Goal: Information Seeking & Learning: Understand process/instructions

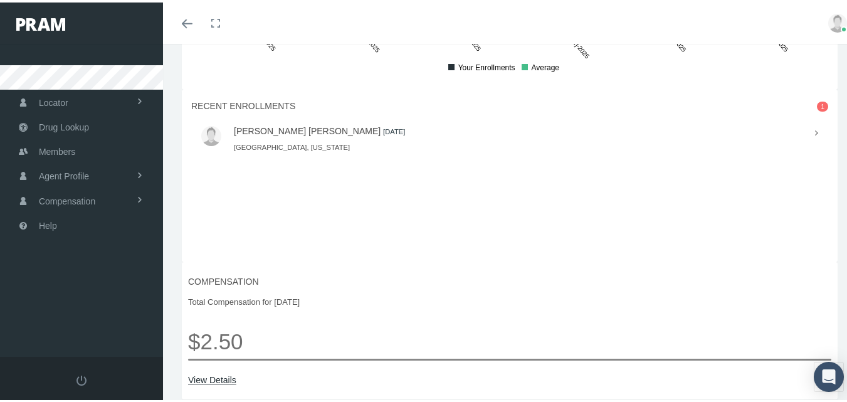
scroll to position [1020, 0]
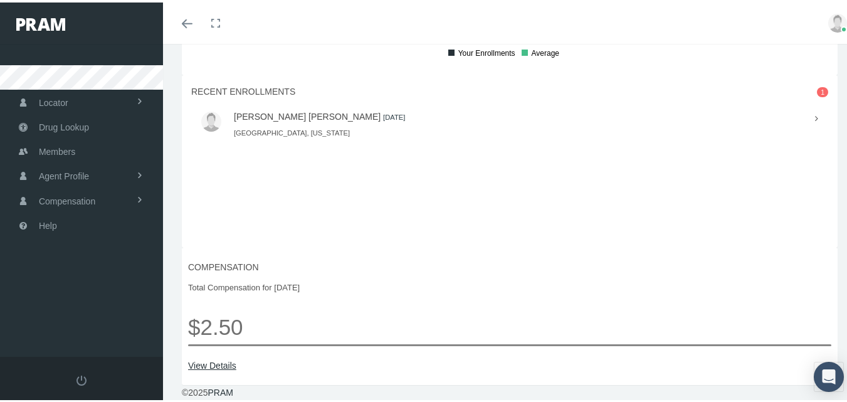
click at [223, 360] on link "View Details" at bounding box center [509, 363] width 643 height 14
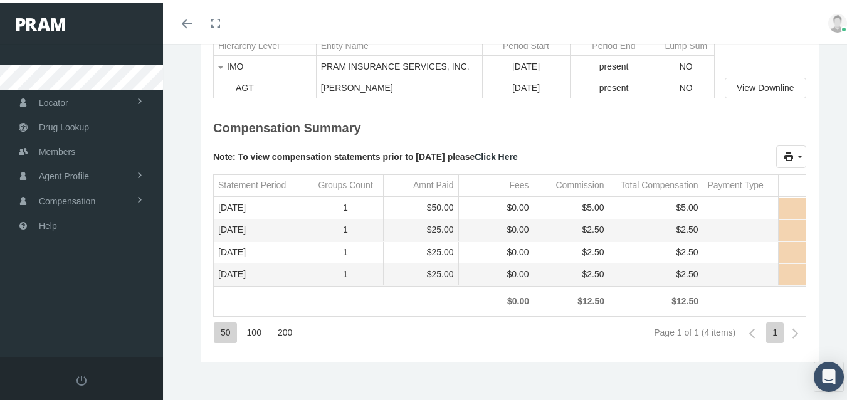
scroll to position [173, 0]
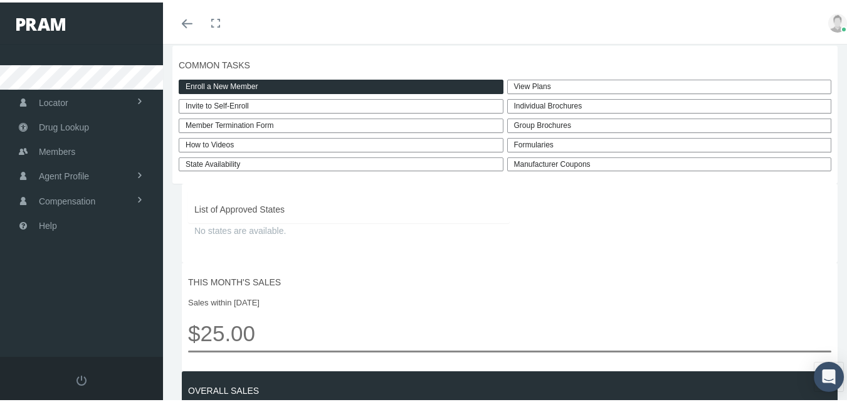
scroll to position [336, 0]
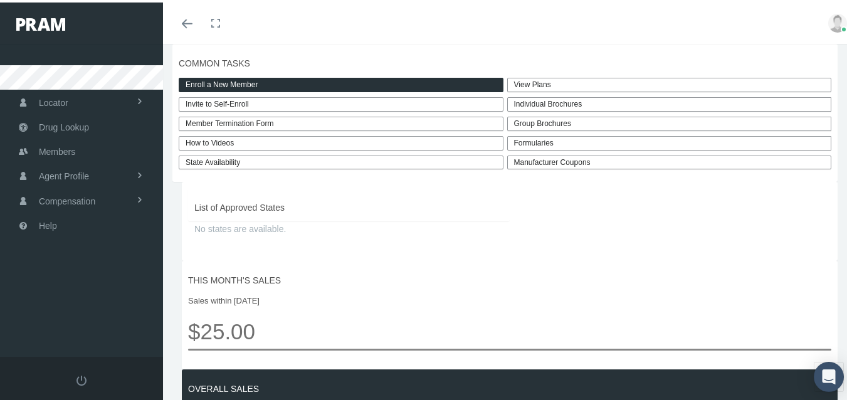
click at [214, 148] on link "How to Videos" at bounding box center [341, 141] width 325 height 14
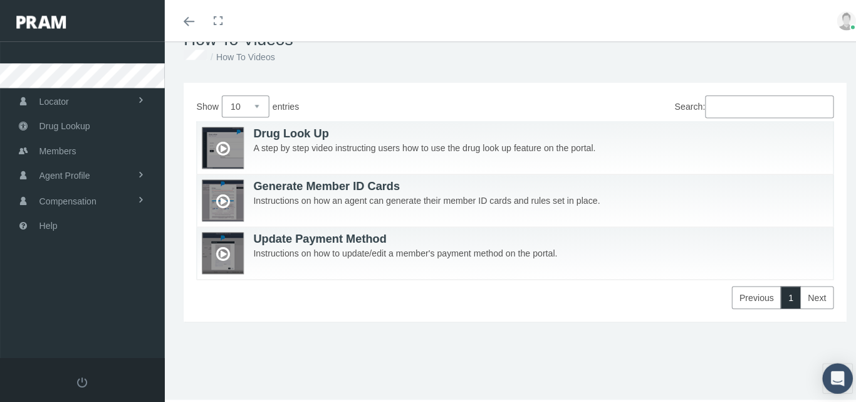
scroll to position [38, 0]
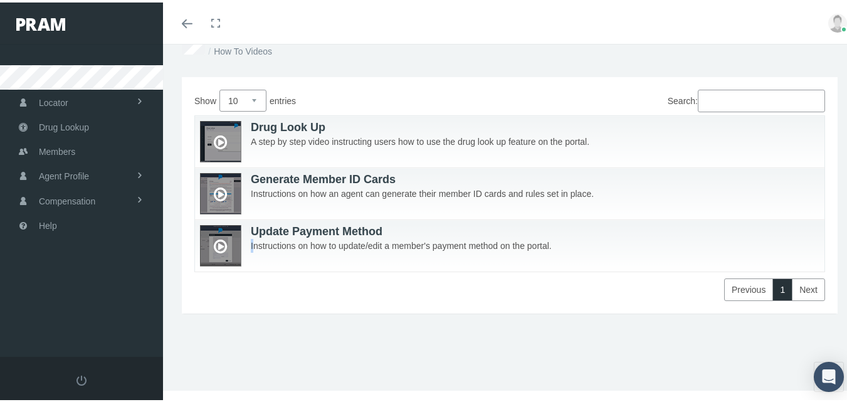
click at [244, 246] on p "Instructions on how to update/edit a member's payment method on the portal." at bounding box center [519, 243] width 638 height 14
click at [219, 244] on icon at bounding box center [220, 244] width 13 height 24
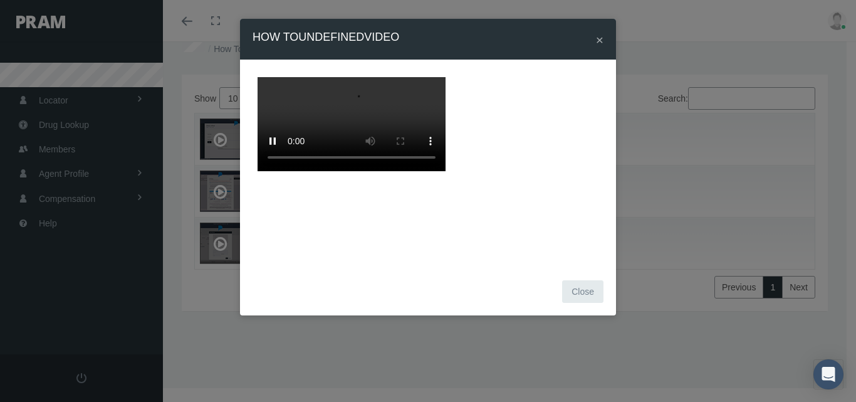
scroll to position [0, 0]
click at [684, 304] on div "× How To undefined Video Close" at bounding box center [428, 201] width 856 height 402
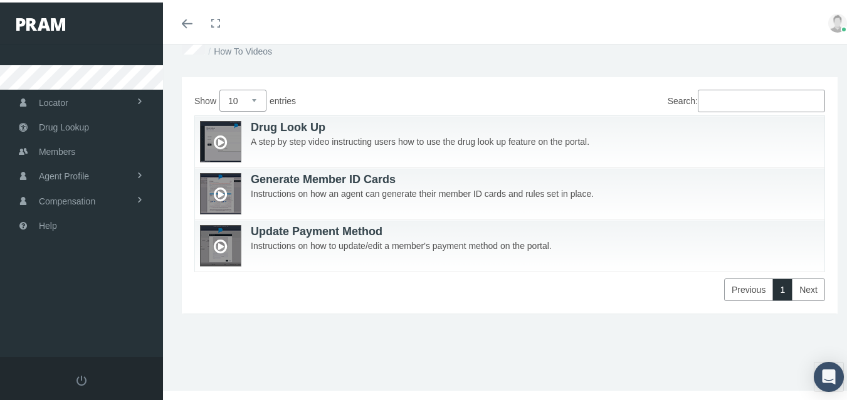
click at [218, 246] on icon at bounding box center [220, 244] width 13 height 24
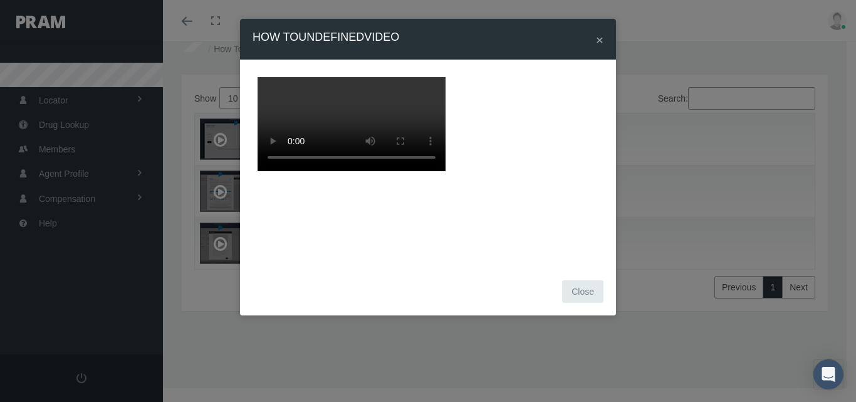
click at [585, 296] on button "Close" at bounding box center [582, 291] width 41 height 23
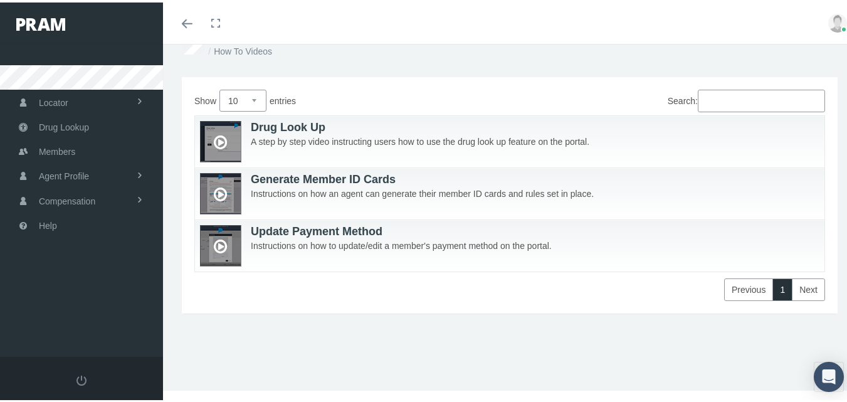
click at [229, 200] on div at bounding box center [220, 190] width 41 height 41
click at [216, 189] on icon at bounding box center [220, 192] width 13 height 24
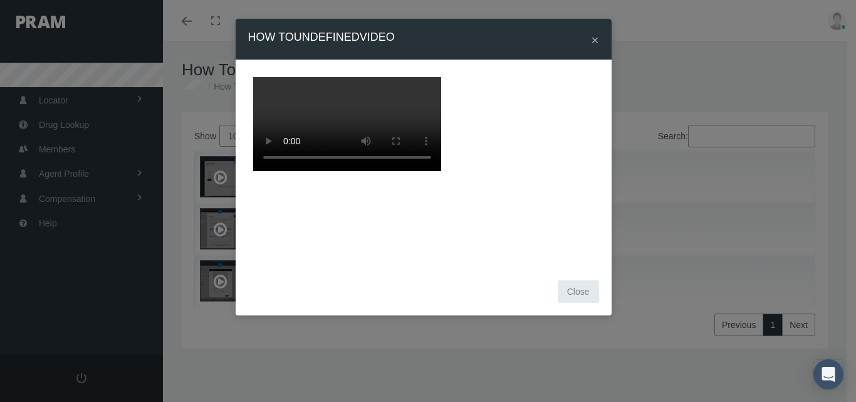
click at [590, 39] on div "× How To undefined Video" at bounding box center [424, 39] width 376 height 41
click at [592, 40] on span "×" at bounding box center [595, 40] width 8 height 14
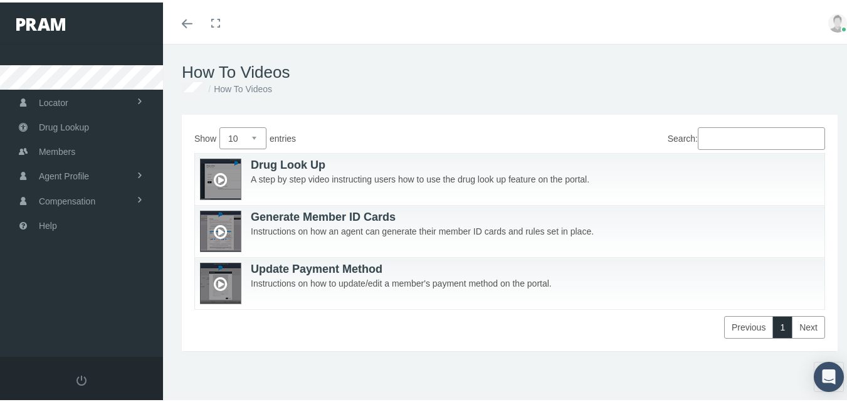
click at [219, 284] on icon at bounding box center [220, 282] width 13 height 24
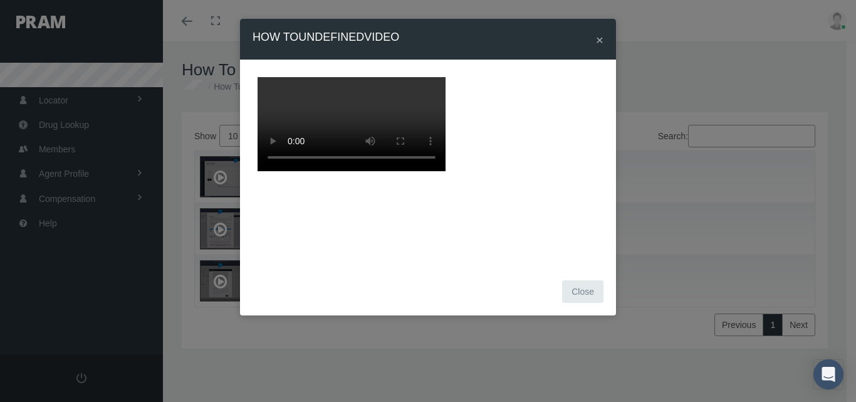
click at [703, 204] on div "× How To undefined Video Close" at bounding box center [428, 201] width 856 height 402
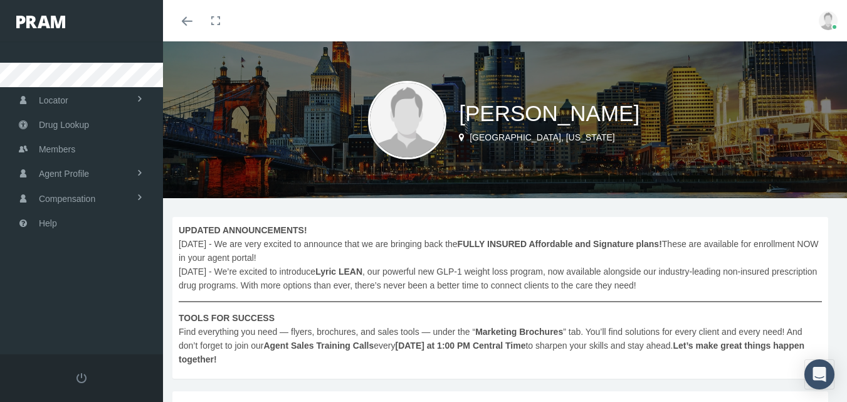
scroll to position [336, 0]
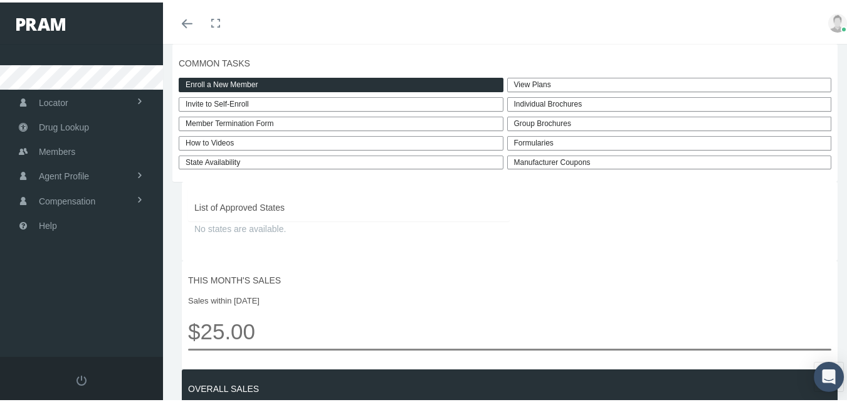
click at [522, 90] on link "View Plans" at bounding box center [669, 82] width 325 height 14
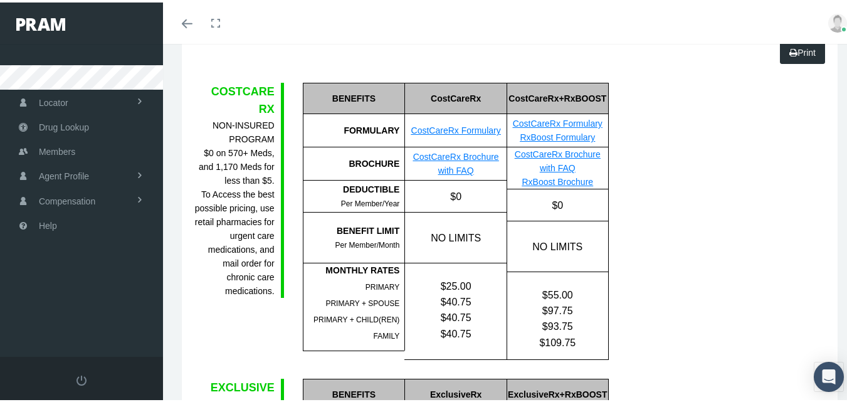
scroll to position [82, 0]
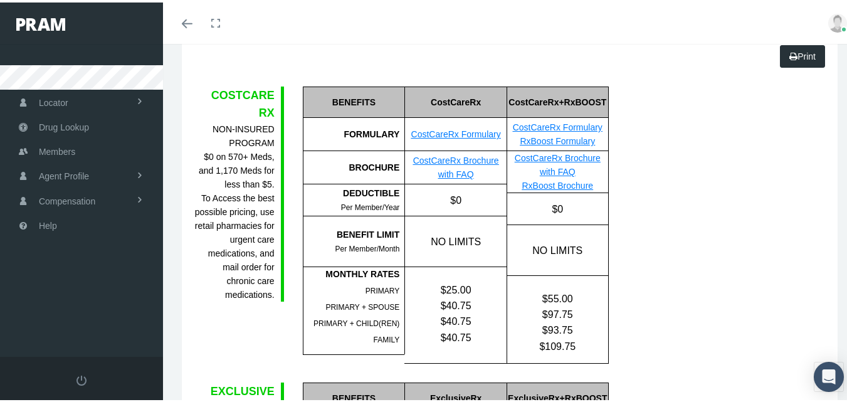
click at [461, 132] on link "CostCareRx Formulary" at bounding box center [456, 132] width 90 height 10
